Goal: Information Seeking & Learning: Learn about a topic

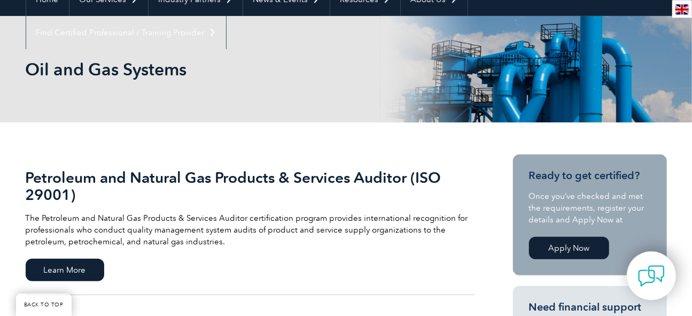
scroll to position [59, 0]
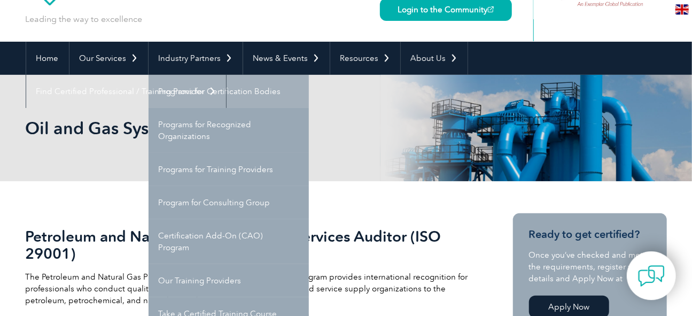
click at [213, 93] on link "Programs for Certification Bodies" at bounding box center [229, 91] width 160 height 33
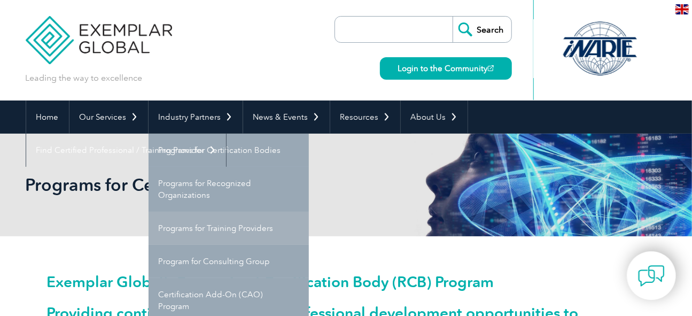
click at [204, 225] on link "Programs for Training Providers" at bounding box center [229, 228] width 160 height 33
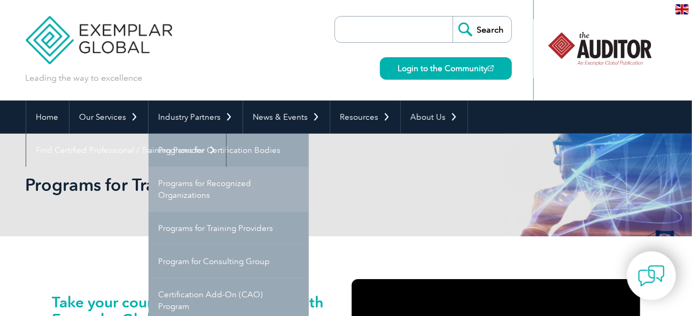
click at [202, 181] on link "Programs for Recognized Organizations" at bounding box center [229, 189] width 160 height 45
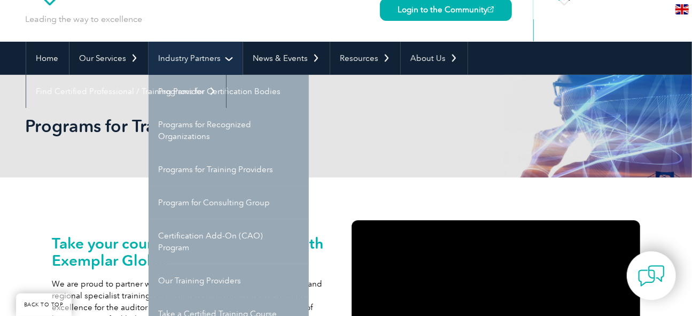
scroll to position [118, 0]
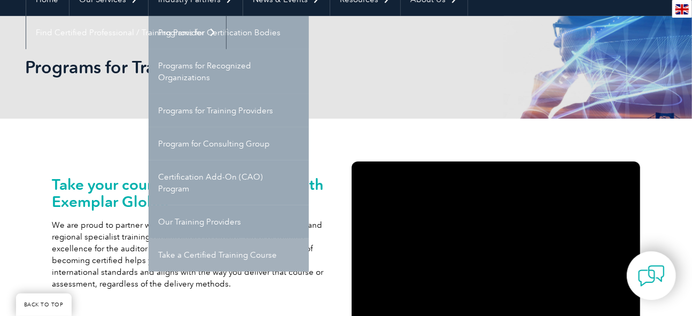
click at [200, 251] on link "Take a Certified Training Course" at bounding box center [229, 254] width 160 height 33
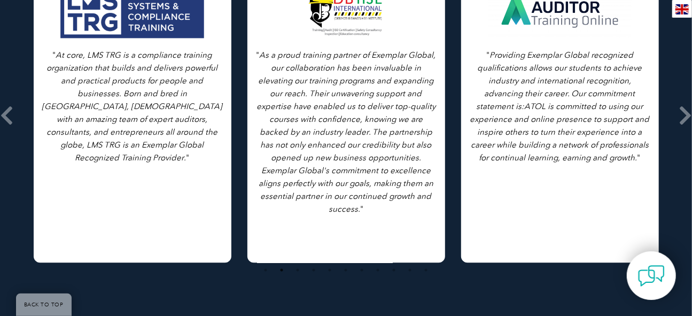
scroll to position [884, 0]
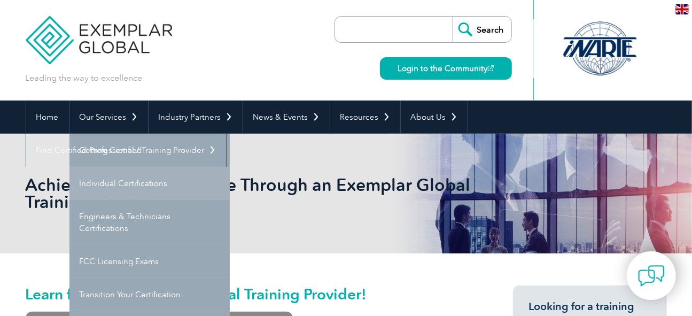
click at [127, 180] on link "Individual Certifications" at bounding box center [150, 183] width 160 height 33
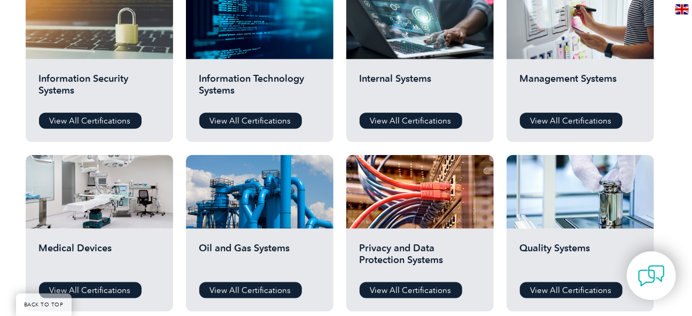
scroll to position [648, 0]
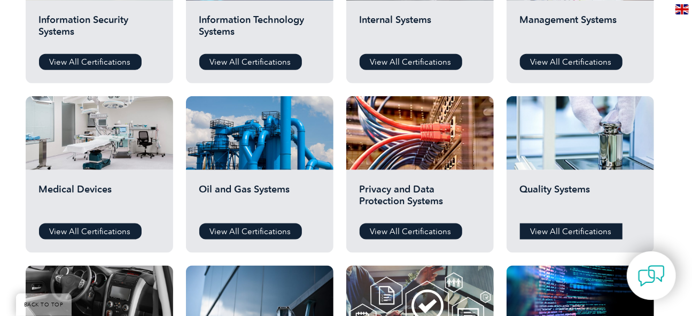
click at [581, 229] on link "View All Certifications" at bounding box center [571, 232] width 103 height 16
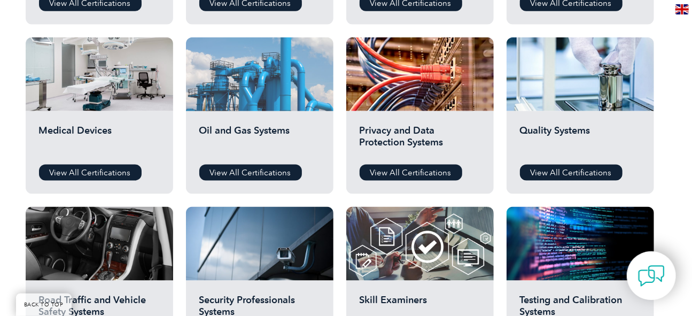
scroll to position [766, 0]
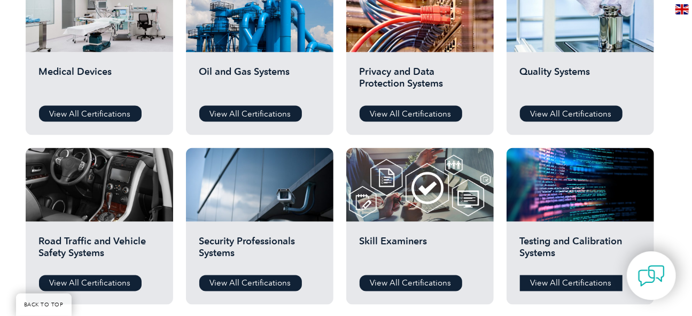
click at [565, 286] on link "View All Certifications" at bounding box center [571, 283] width 103 height 16
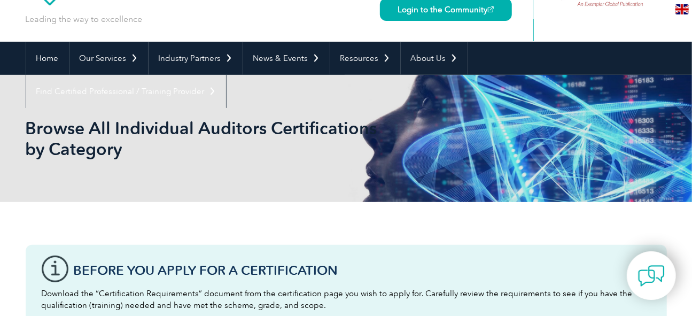
scroll to position [0, 0]
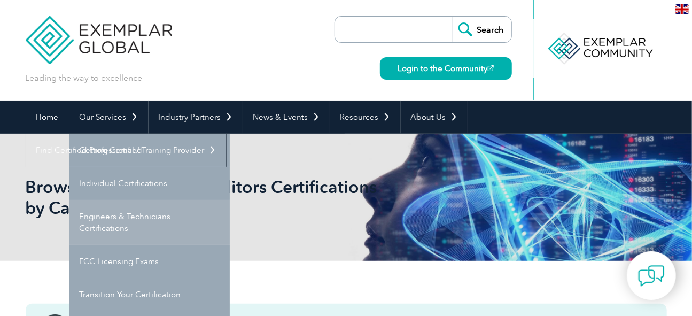
click at [107, 214] on link "Engineers & Technicians Certifications" at bounding box center [150, 222] width 160 height 45
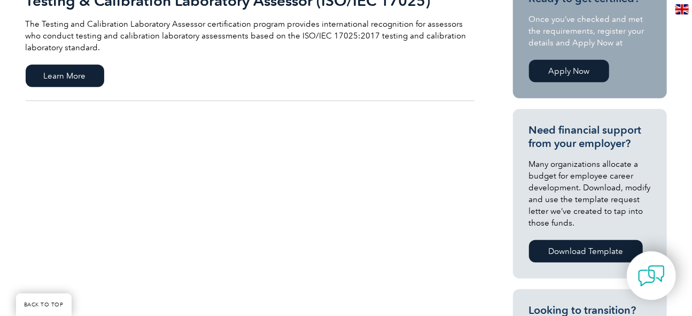
scroll to position [176, 0]
